Goal: Check status: Check status

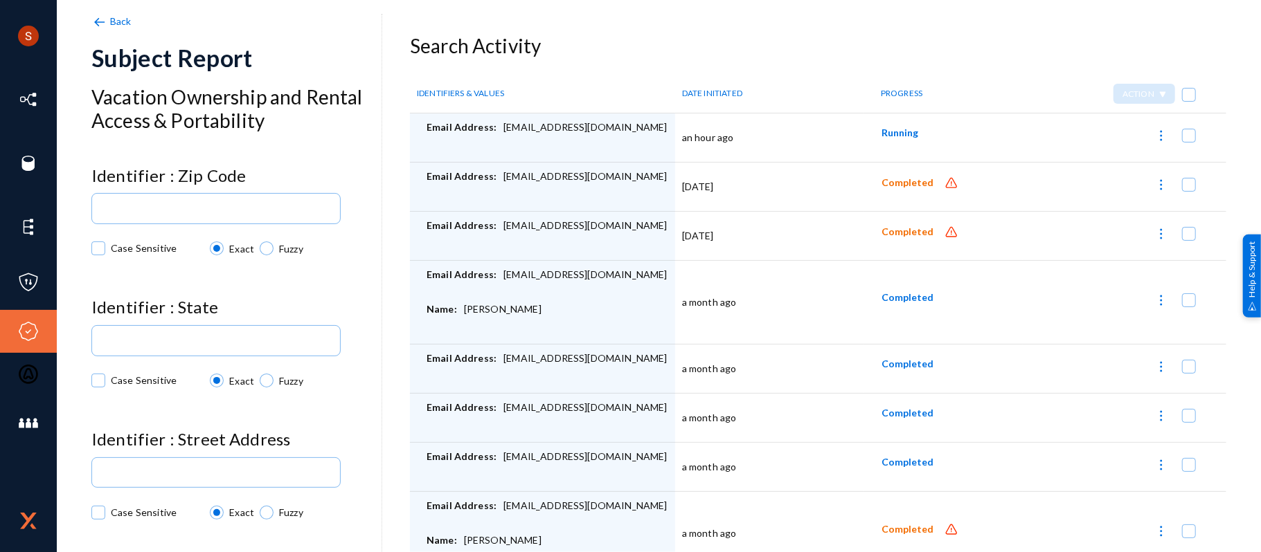
click at [887, 133] on span "Running" at bounding box center [899, 133] width 37 height 12
click at [881, 129] on span "Running" at bounding box center [899, 133] width 37 height 12
click at [882, 180] on span "Completed" at bounding box center [907, 183] width 52 height 12
click at [886, 142] on button "Running" at bounding box center [899, 132] width 59 height 25
click at [893, 142] on button "Running" at bounding box center [899, 132] width 59 height 25
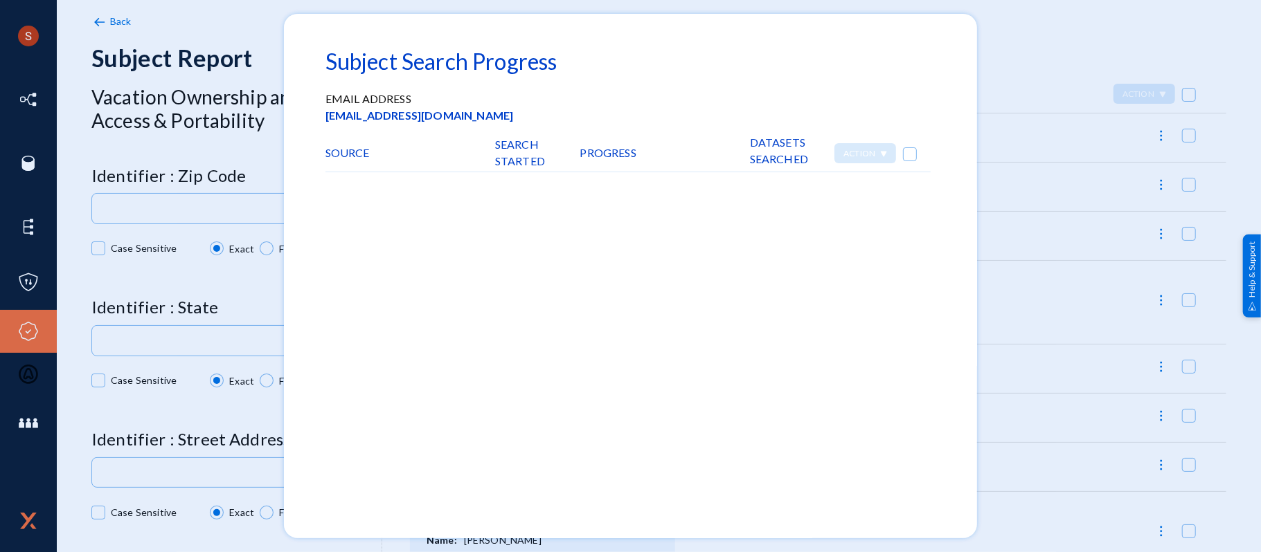
click at [1067, 108] on div at bounding box center [630, 276] width 1261 height 552
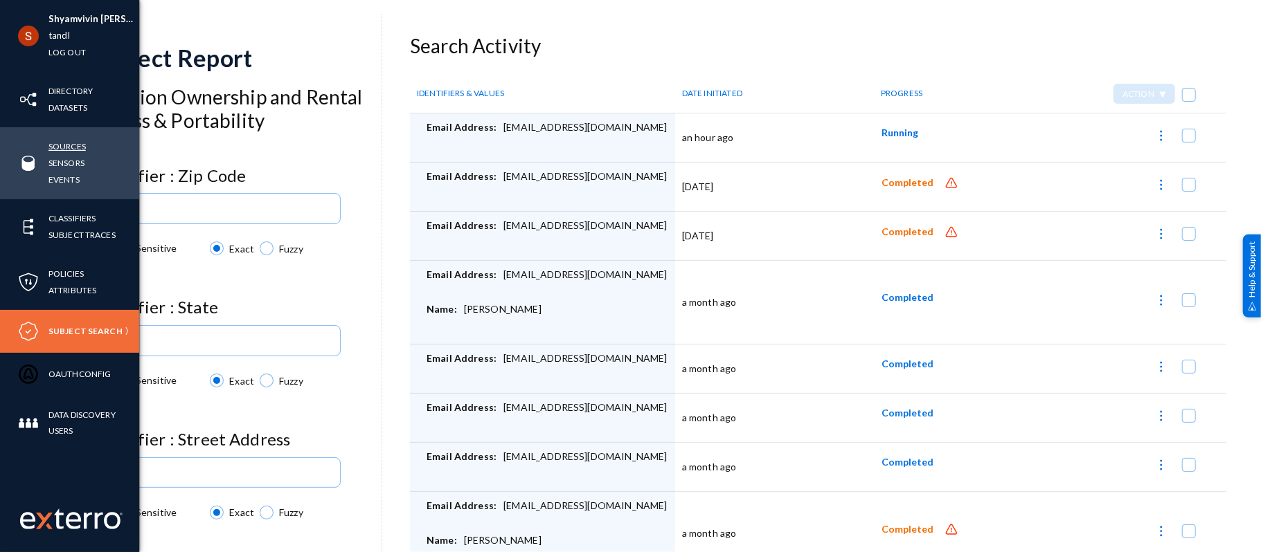
click at [78, 143] on link "Sources" at bounding box center [66, 146] width 37 height 16
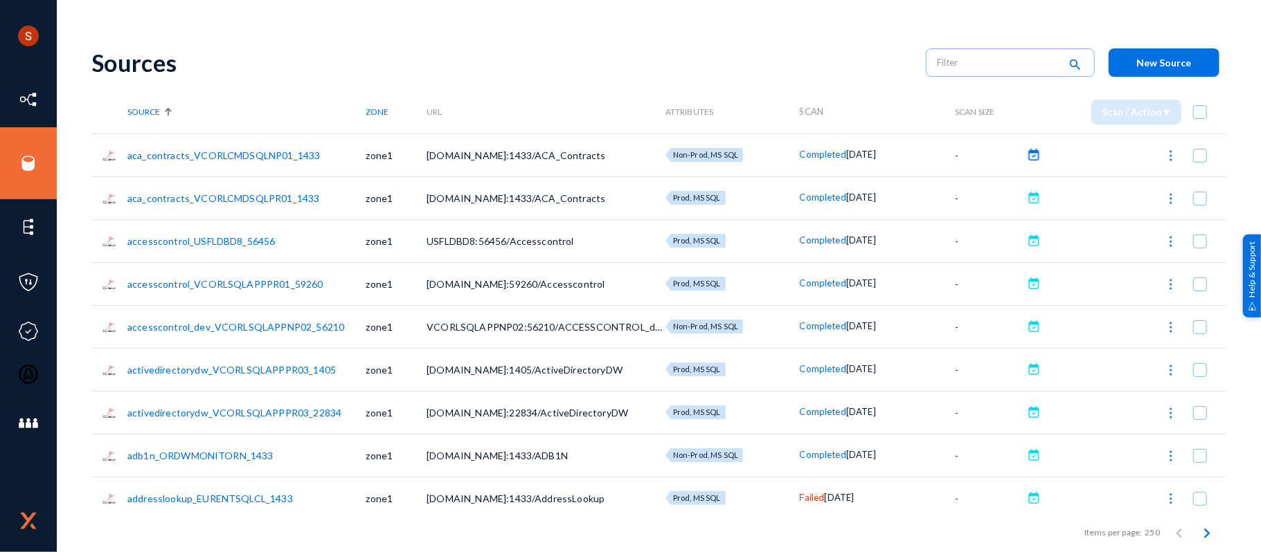
click at [1030, 156] on button at bounding box center [1034, 155] width 14 height 14
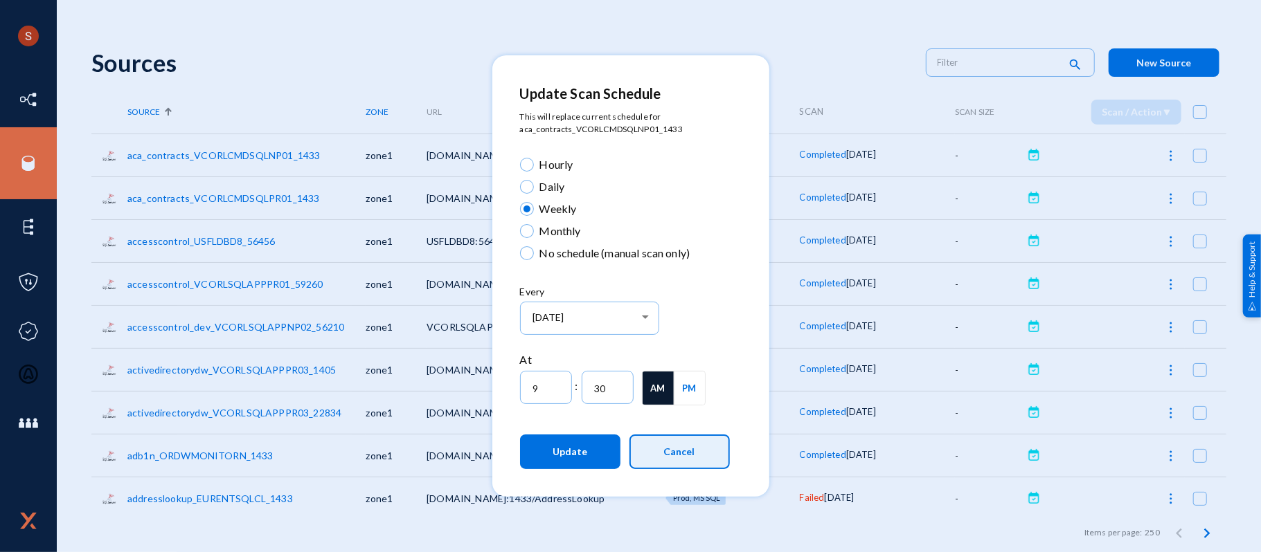
click at [669, 454] on span "Cancel" at bounding box center [679, 452] width 31 height 12
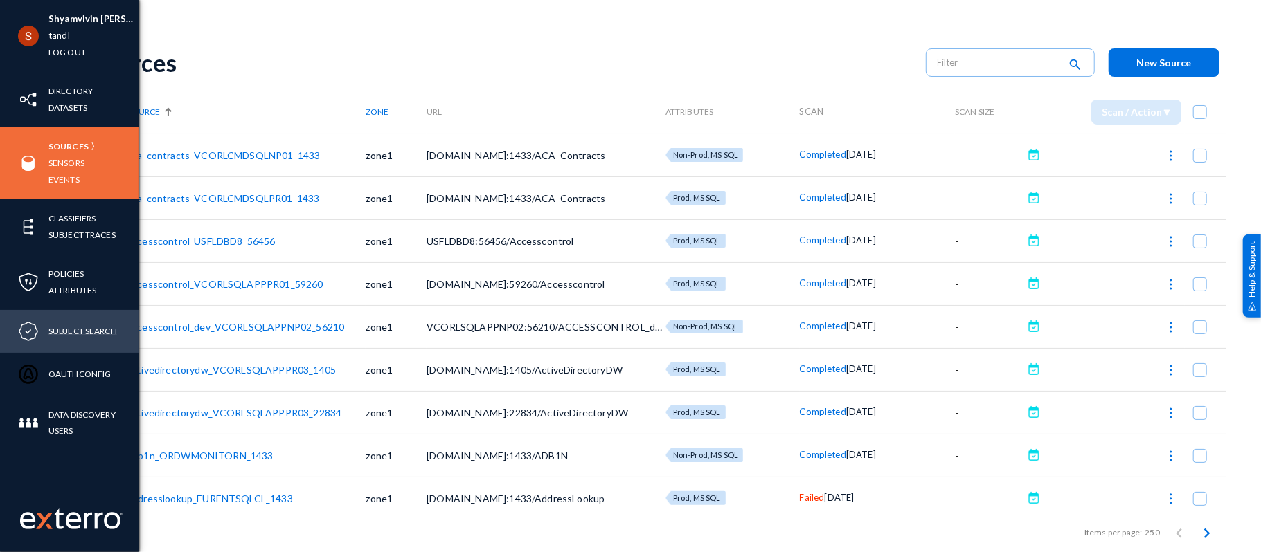
click at [62, 334] on link "Subject Search" at bounding box center [82, 331] width 69 height 16
